Goal: Information Seeking & Learning: Learn about a topic

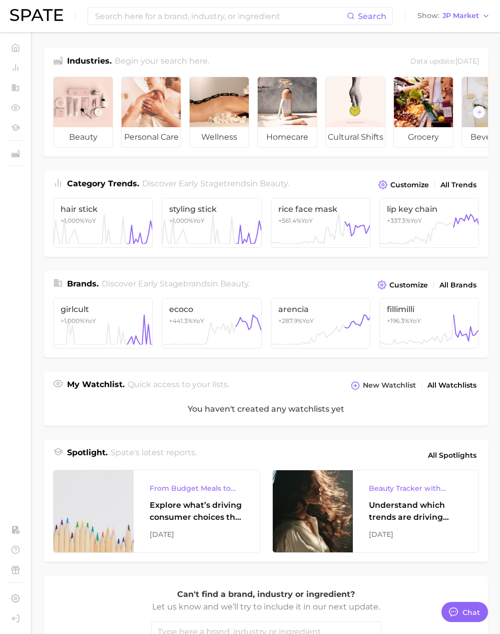
scroll to position [1642, 0]
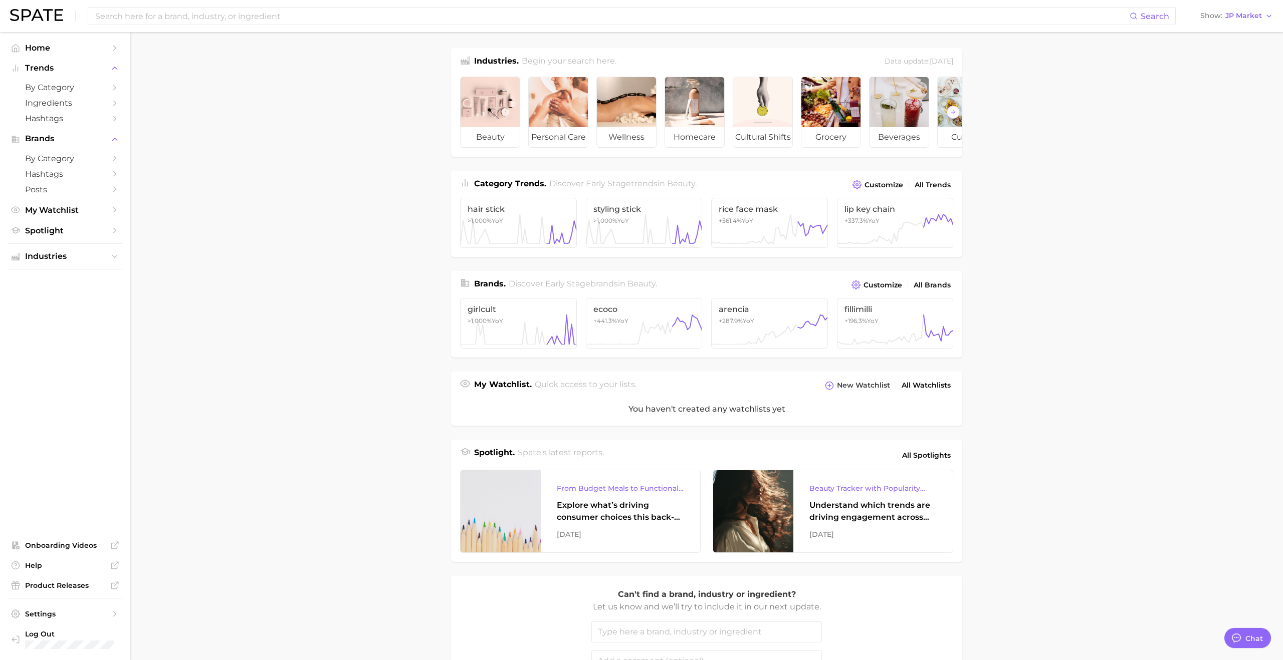
type textarea "x"
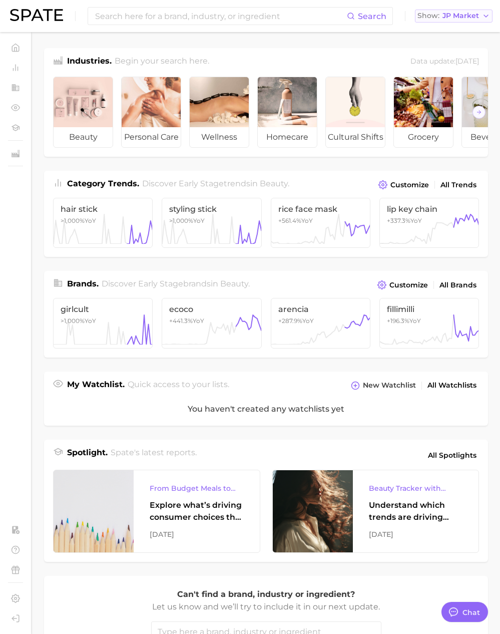
click at [449, 13] on span "JP Market" at bounding box center [461, 16] width 37 height 6
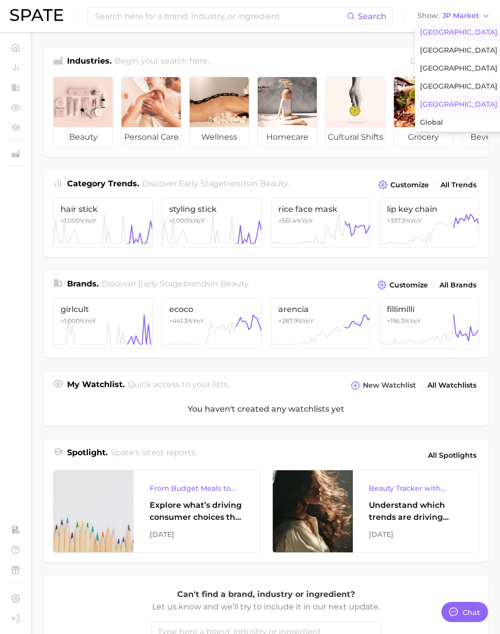
click at [456, 29] on span "[GEOGRAPHIC_DATA]" at bounding box center [459, 32] width 78 height 9
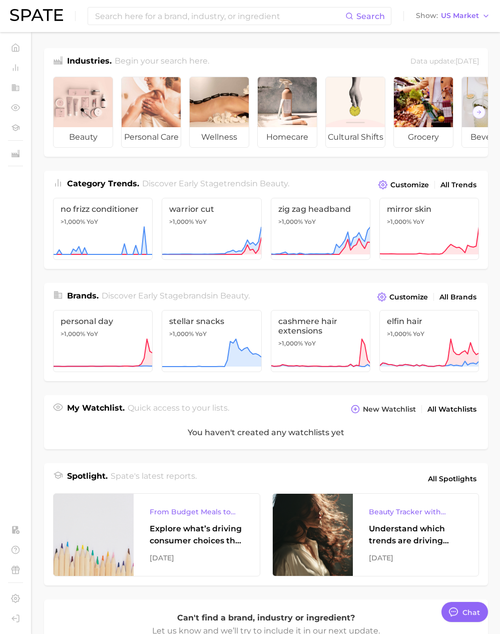
click at [220, 169] on div "Industries. Begin your search here. Data update: [DATE] beauty personal care we…" at bounding box center [266, 398] width 444 height 701
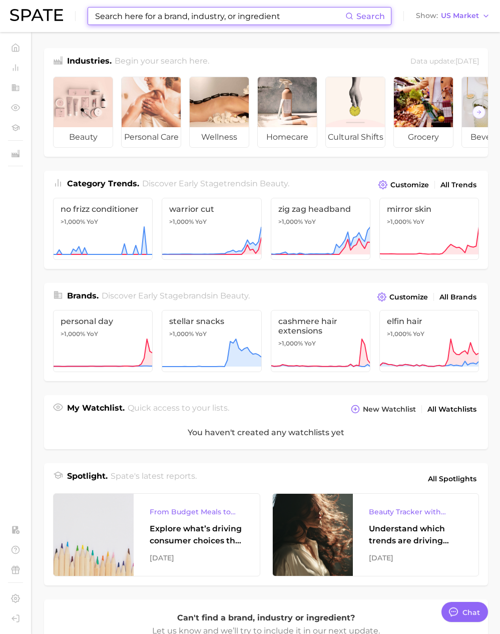
click at [166, 16] on input at bounding box center [219, 16] width 251 height 17
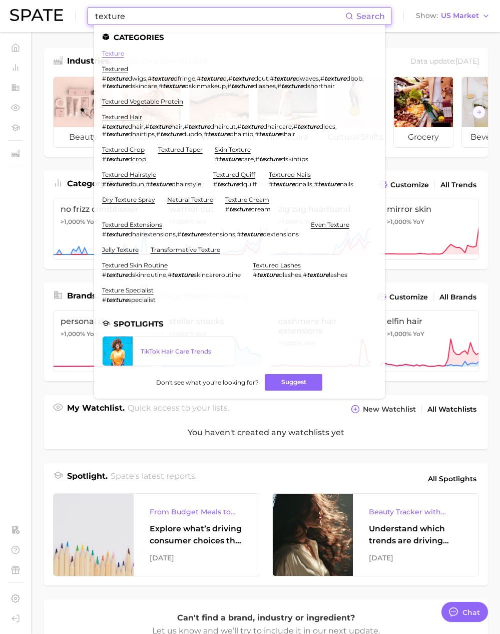
type input "texture"
click at [112, 52] on link "texture" at bounding box center [113, 54] width 22 height 8
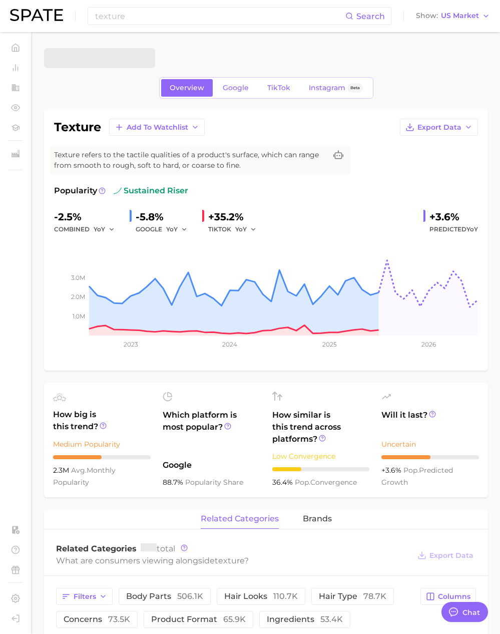
type textarea "x"
click at [82, 128] on h1 "texture" at bounding box center [77, 127] width 47 height 12
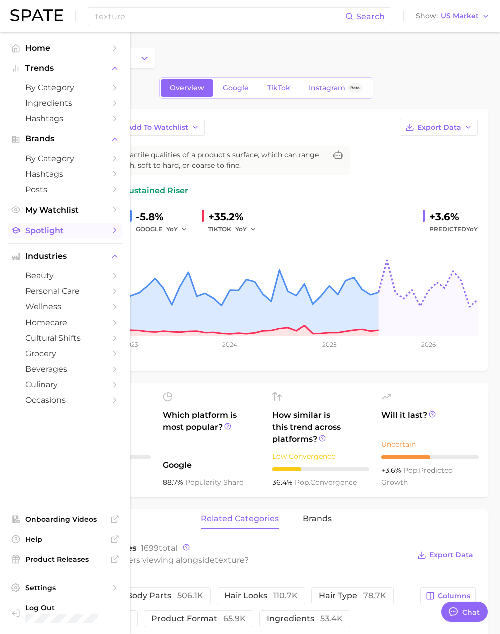
copy h1 "texture"
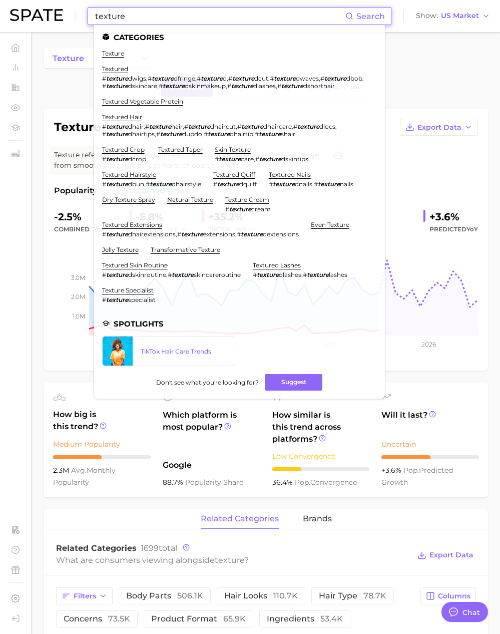
drag, startPoint x: 122, startPoint y: 13, endPoint x: 41, endPoint y: 13, distance: 81.2
click at [41, 13] on div "texture Search Categories texture textured # texture dwigs , # texture dfringe …" at bounding box center [250, 16] width 480 height 32
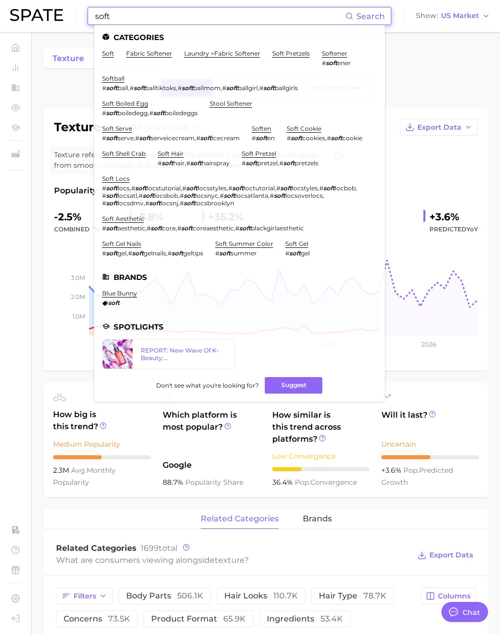
click at [127, 16] on input "soft" at bounding box center [219, 16] width 251 height 17
drag, startPoint x: 133, startPoint y: 16, endPoint x: 86, endPoint y: 15, distance: 47.1
click at [86, 15] on div "soft Search Categories soft fabric softener laundry > fabric softener soft pret…" at bounding box center [250, 16] width 480 height 32
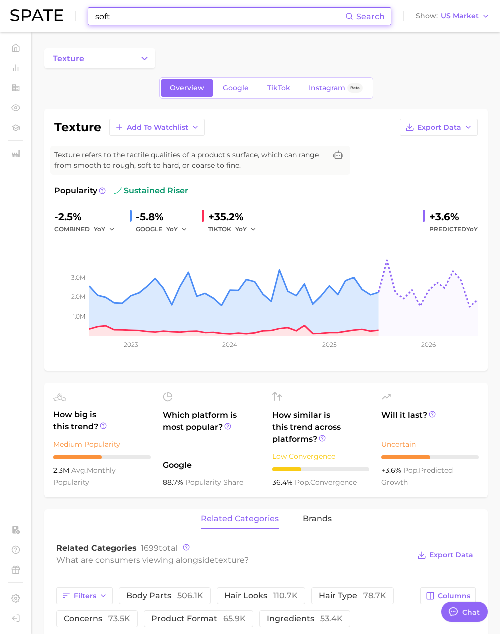
scroll to position [2, 0]
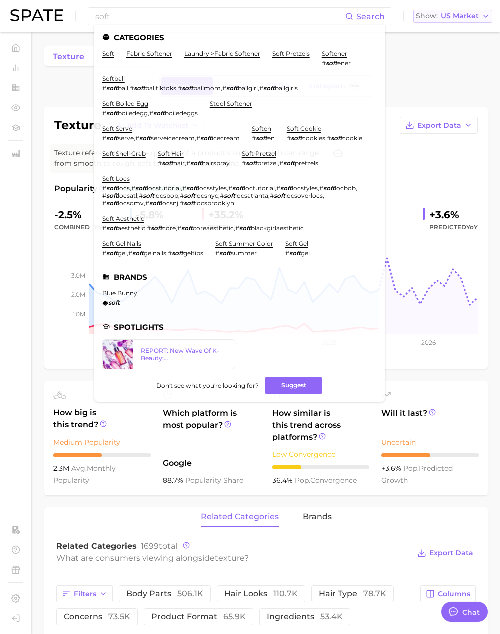
click at [449, 19] on span "US Market" at bounding box center [460, 16] width 38 height 6
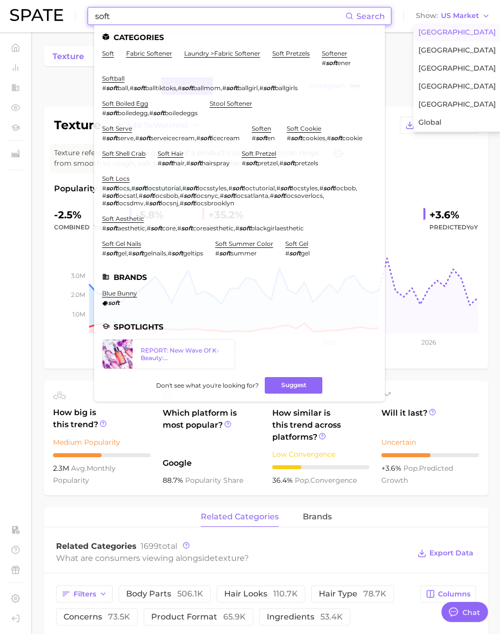
click at [309, 22] on input "soft" at bounding box center [219, 16] width 251 height 17
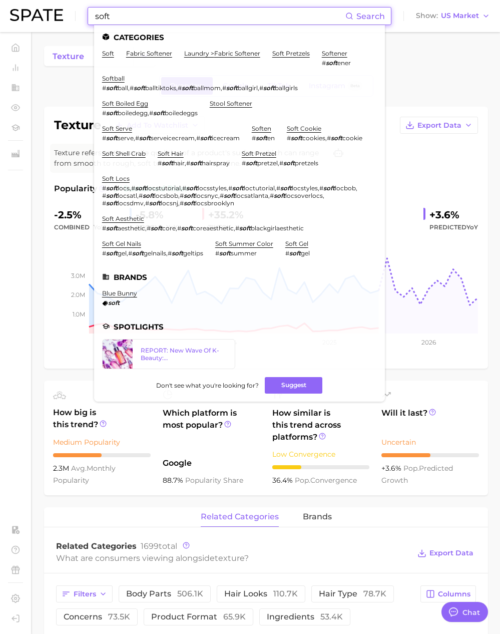
drag, startPoint x: 275, startPoint y: 18, endPoint x: 69, endPoint y: 14, distance: 205.4
click at [69, 15] on div "soft Search Categories soft fabric softener laundry > fabric softener soft pret…" at bounding box center [250, 16] width 480 height 32
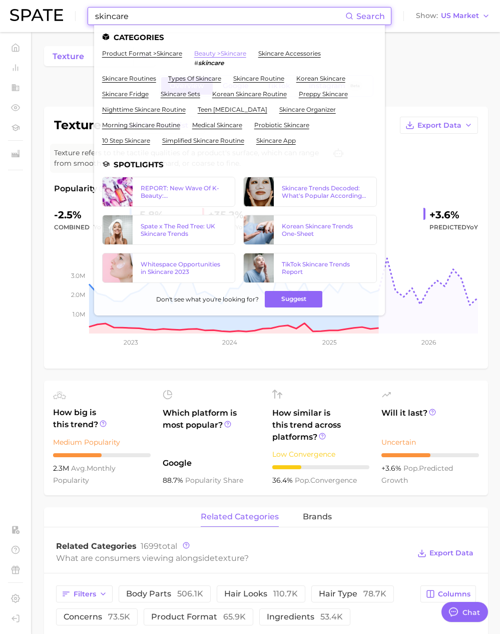
type input "skincare"
click at [219, 55] on link "beauty > skincare" at bounding box center [220, 54] width 52 height 8
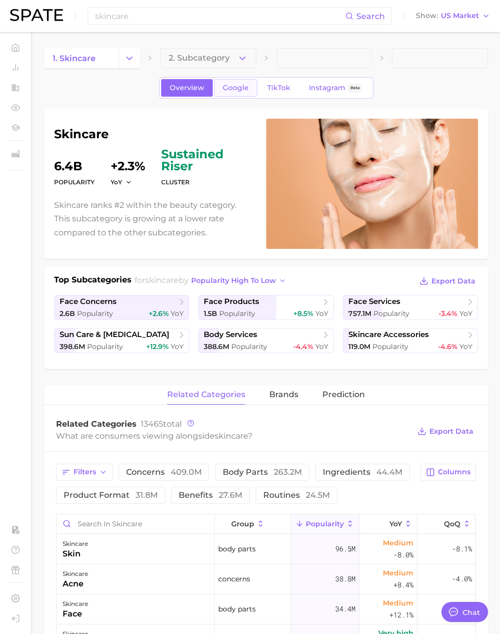
click at [244, 91] on span "Google" at bounding box center [236, 88] width 26 height 9
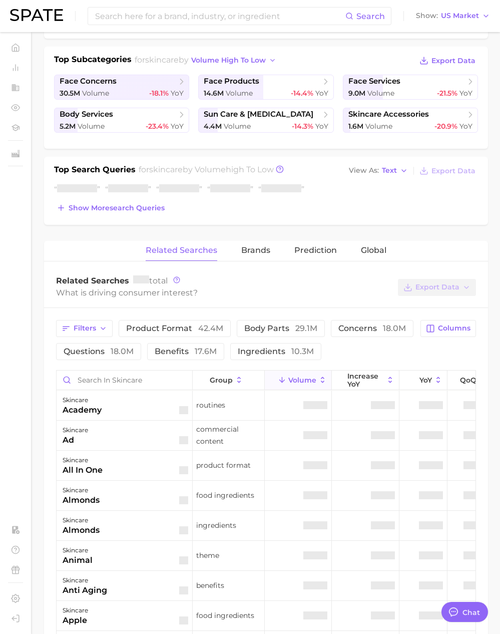
scroll to position [245, 0]
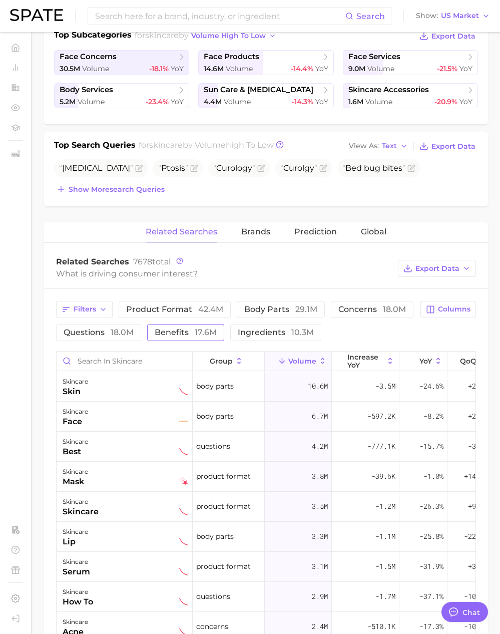
click at [171, 327] on button "benefits 17.6m" at bounding box center [185, 332] width 77 height 17
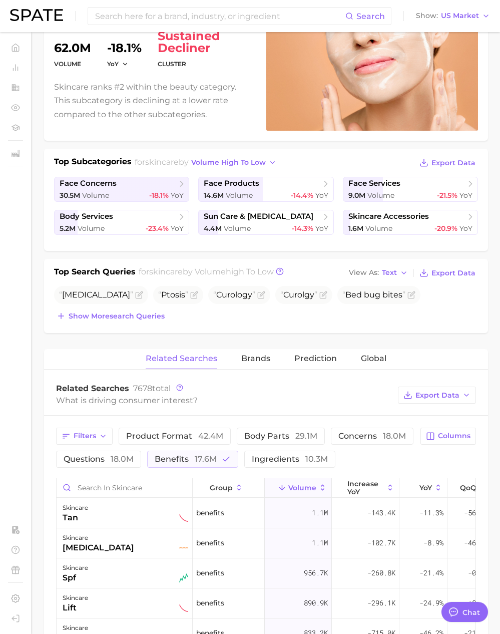
scroll to position [181, 0]
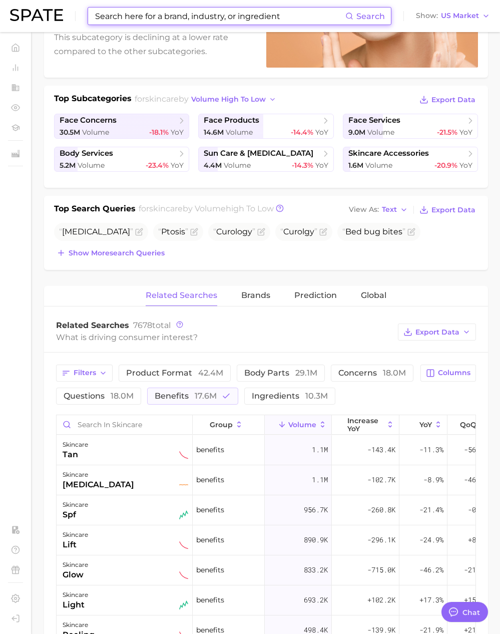
click at [192, 13] on input at bounding box center [219, 16] width 251 height 17
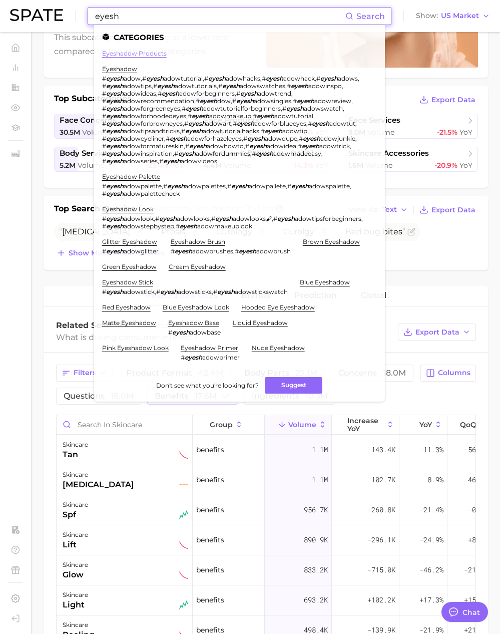
type input "eyesh"
click at [157, 50] on link "eyeshadow products" at bounding box center [134, 54] width 65 height 8
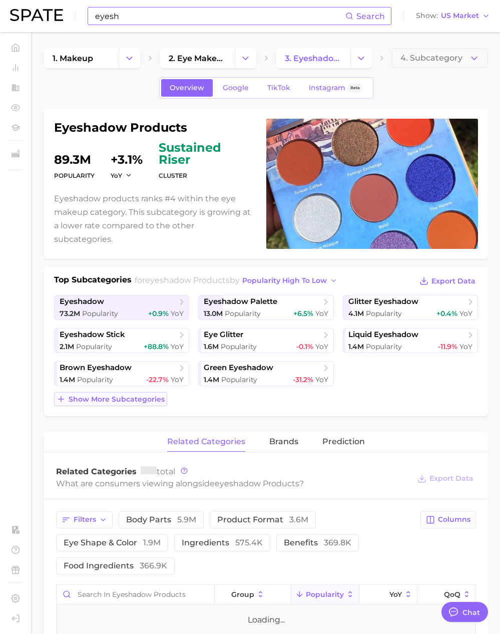
click at [152, 400] on span "Show more subcategories" at bounding box center [117, 399] width 96 height 9
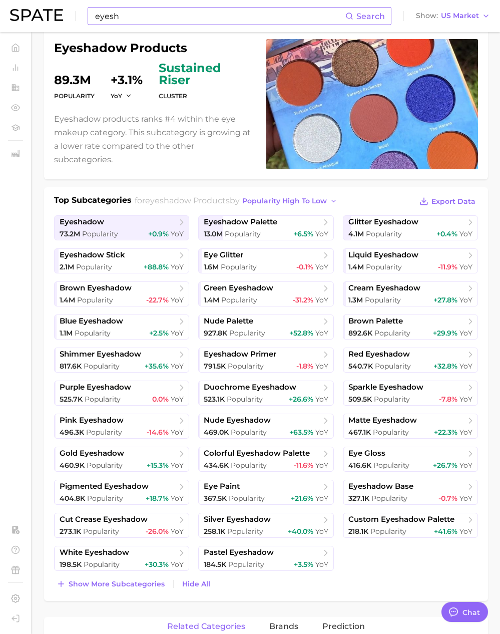
click at [140, 23] on input "eyesh" at bounding box center [219, 16] width 251 height 17
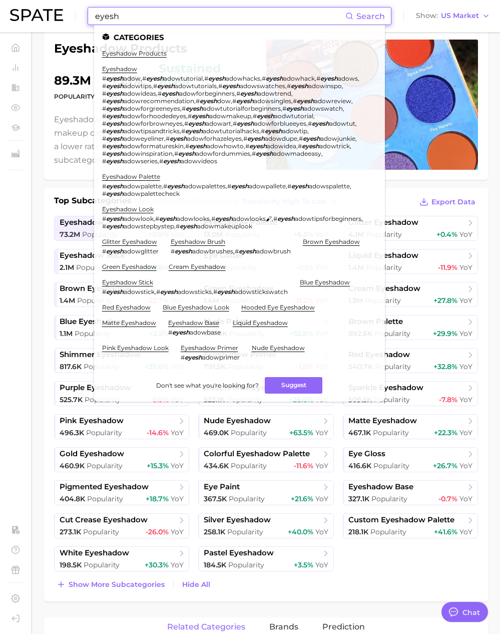
scroll to position [80, 0]
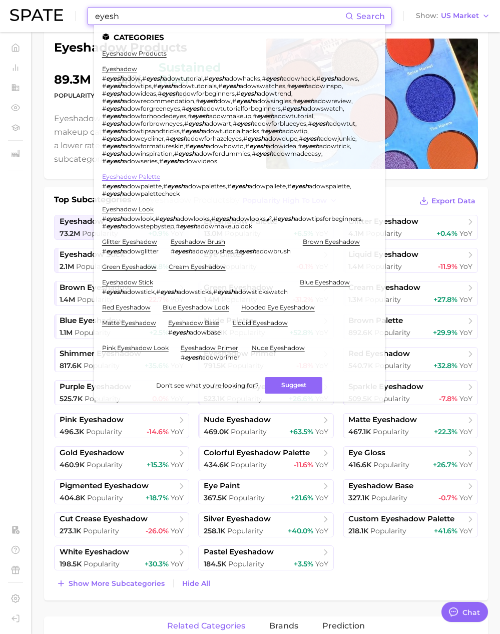
click at [148, 173] on link "eyeshadow palette" at bounding box center [131, 177] width 58 height 8
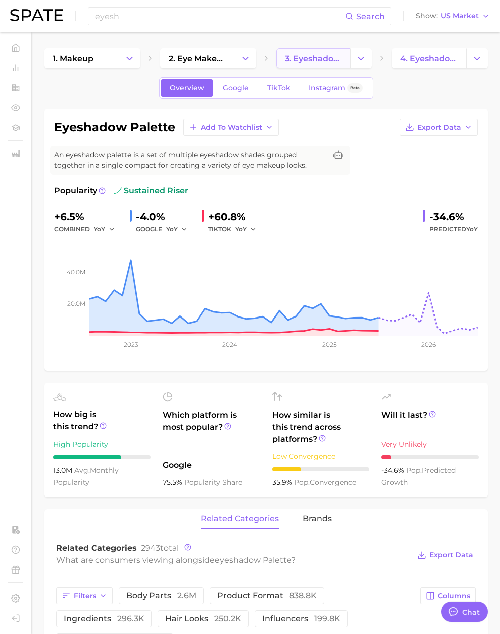
click at [307, 62] on span "3. eyeshadow products" at bounding box center [314, 59] width 58 height 10
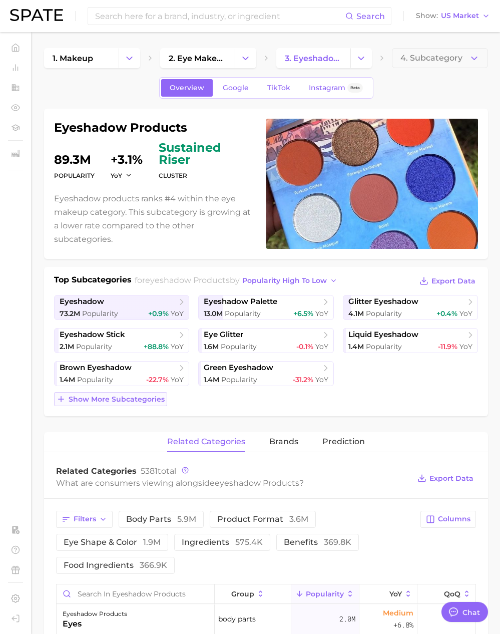
click at [141, 404] on button "Show more subcategories" at bounding box center [110, 399] width 113 height 14
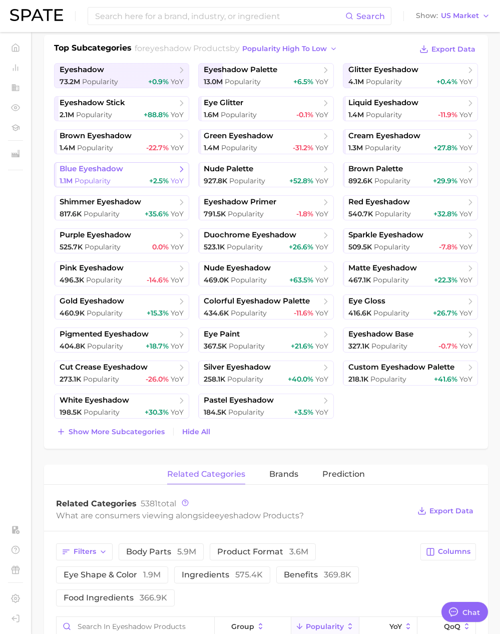
scroll to position [237, 0]
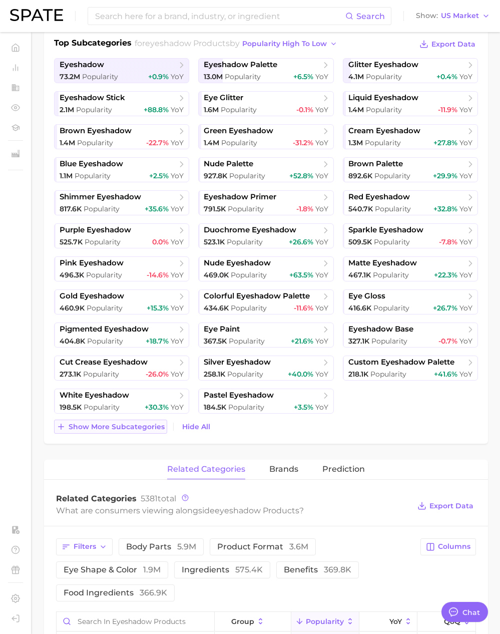
click at [134, 423] on span "Show more subcategories" at bounding box center [117, 427] width 96 height 9
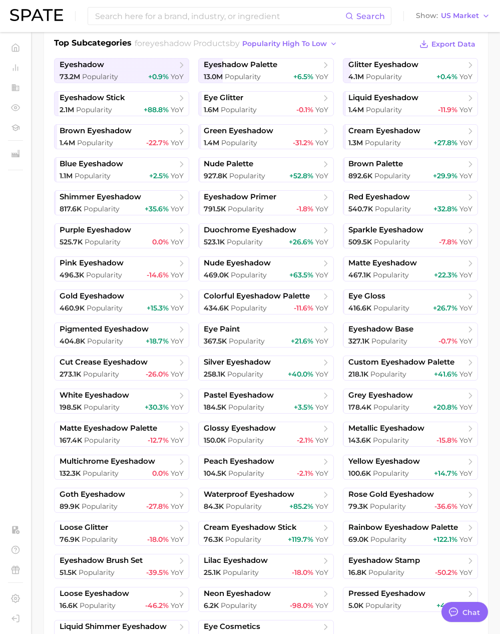
scroll to position [237, 0]
click at [131, 19] on input at bounding box center [219, 16] width 251 height 17
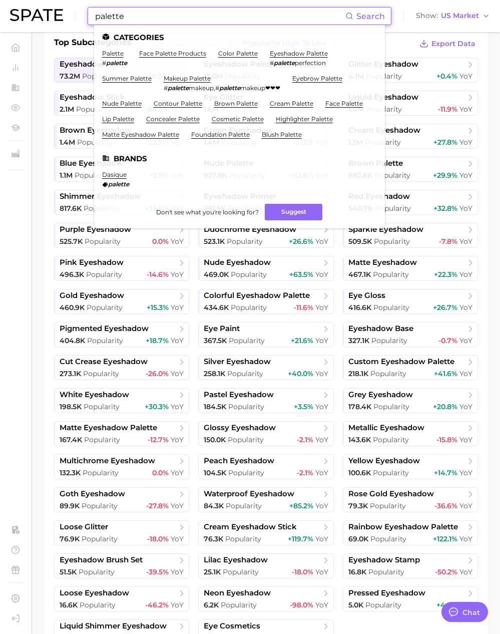
drag, startPoint x: 123, startPoint y: 18, endPoint x: 79, endPoint y: 14, distance: 44.2
click at [79, 14] on div "palette Search Categories palette # palette face palette products color palette…" at bounding box center [250, 16] width 480 height 32
click at [147, 21] on input "palette" at bounding box center [219, 16] width 251 height 17
drag, startPoint x: 145, startPoint y: 17, endPoint x: 23, endPoint y: 12, distance: 122.4
click at [23, 12] on div "palette Search Categories palette # palette face palette products color palette…" at bounding box center [250, 16] width 480 height 32
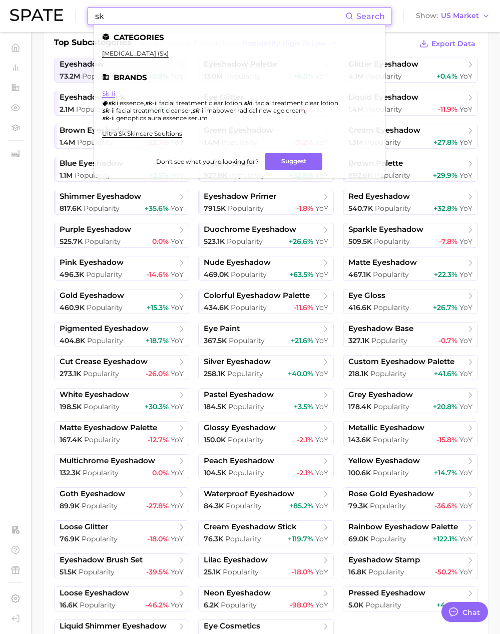
type input "sk"
click at [106, 92] on link "sk-ii" at bounding box center [108, 94] width 13 height 8
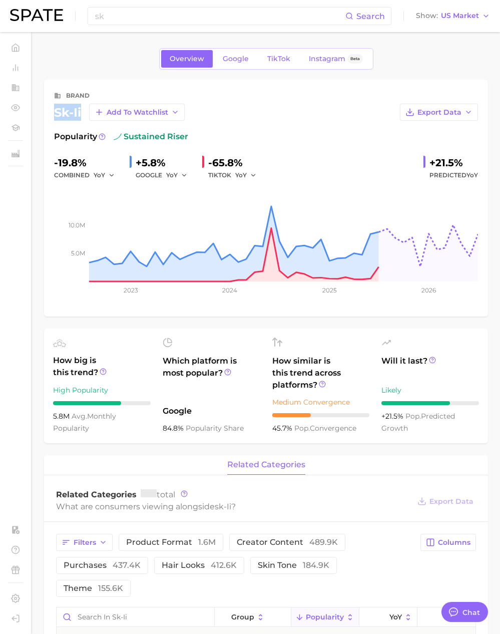
drag, startPoint x: 82, startPoint y: 112, endPoint x: 52, endPoint y: 112, distance: 30.6
click at [52, 112] on div "brand sk-ii Add to Watchlist Export Data Popularity sustained riser -19.8% comb…" at bounding box center [266, 198] width 444 height 237
copy div "sk-ii"
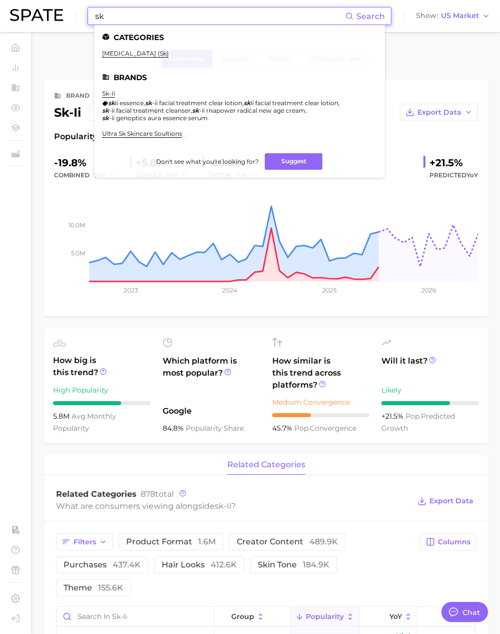
drag, startPoint x: 138, startPoint y: 17, endPoint x: 65, endPoint y: 14, distance: 73.7
click at [65, 13] on div "sk Search Categories [MEDICAL_DATA] (sk) Brands sk-ii [PERSON_NAME] essence , s…" at bounding box center [250, 16] width 480 height 32
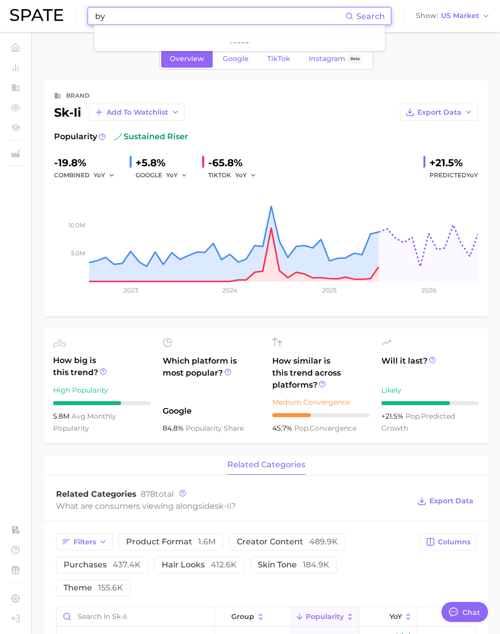
type input "b"
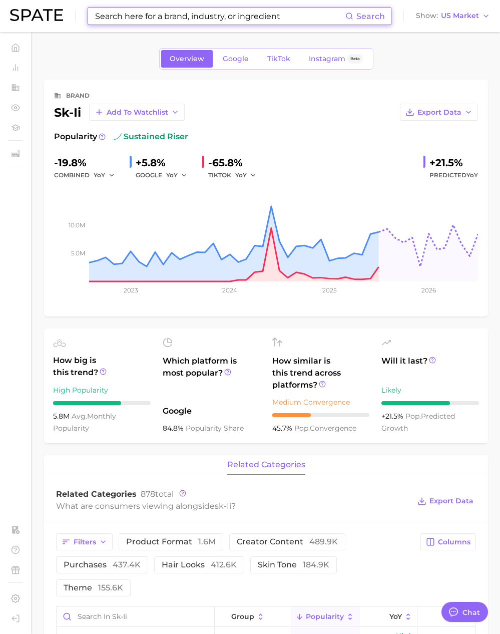
type input "n"
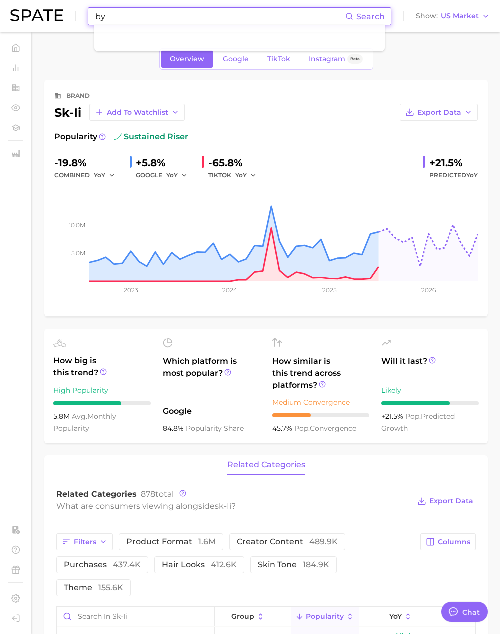
type input "b"
click at [106, 17] on input "by ttt" at bounding box center [219, 16] width 251 height 17
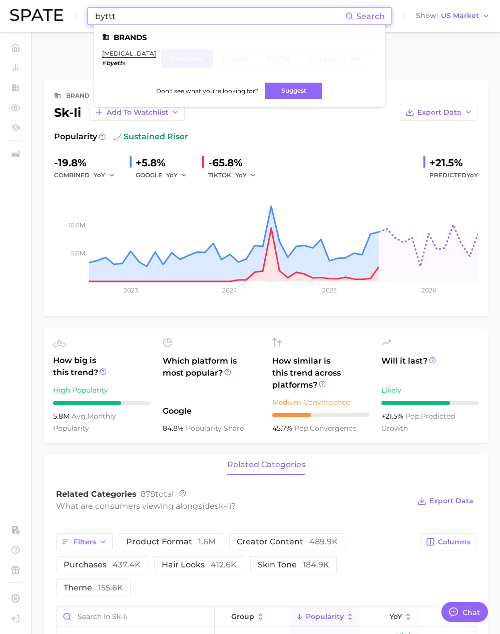
drag, startPoint x: 96, startPoint y: 15, endPoint x: 80, endPoint y: 14, distance: 16.6
click at [80, 14] on div "byttt Search Brands [MEDICAL_DATA] # byett a Don't see what you're looking for?…" at bounding box center [250, 16] width 480 height 32
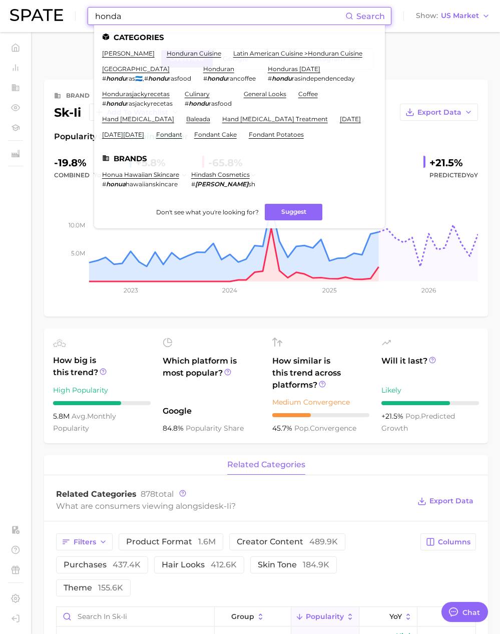
drag, startPoint x: 143, startPoint y: 24, endPoint x: 32, endPoint y: 14, distance: 111.2
click at [32, 14] on div "honda Search Categories kyoya honda honduran cuisine latin american cuisine > h…" at bounding box center [250, 16] width 480 height 32
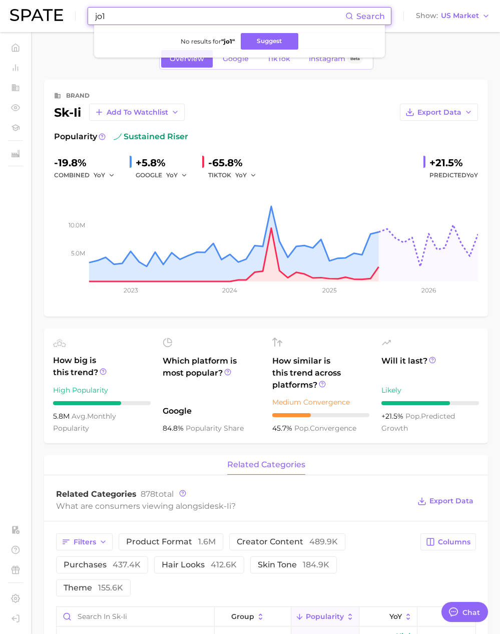
type input "jo1"
